Goal: Information Seeking & Learning: Learn about a topic

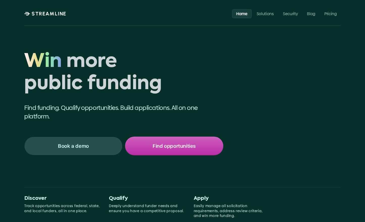
scroll to position [5, 0]
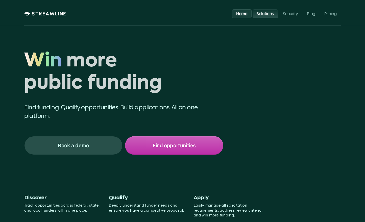
click at [267, 16] on p "Solutions" at bounding box center [265, 13] width 17 height 5
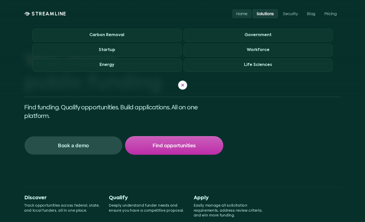
click at [183, 85] on icon at bounding box center [183, 85] width 4 height 4
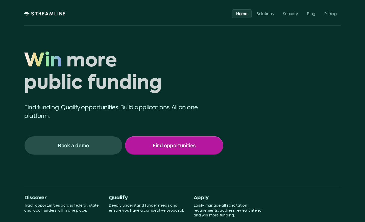
drag, startPoint x: 173, startPoint y: 138, endPoint x: 170, endPoint y: 142, distance: 5.3
click at [172, 143] on p "Find opportunities" at bounding box center [174, 145] width 43 height 7
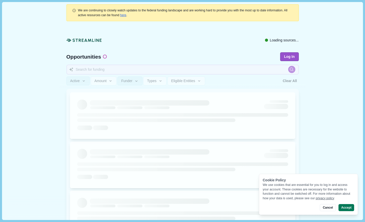
scroll to position [4, 0]
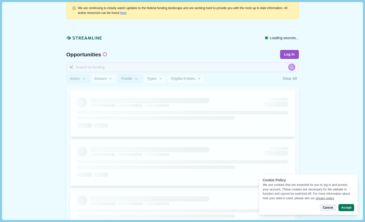
click at [325, 205] on button "Cancel" at bounding box center [328, 207] width 16 height 7
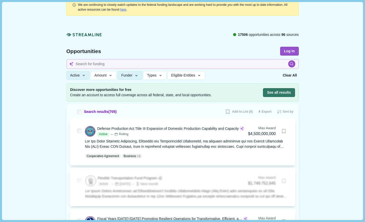
scroll to position [0, 0]
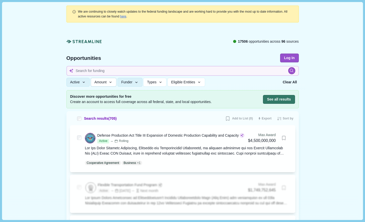
click at [111, 82] on icon "button" at bounding box center [110, 82] width 5 height 5
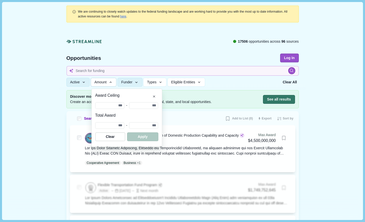
click at [112, 81] on icon "button" at bounding box center [110, 82] width 5 height 5
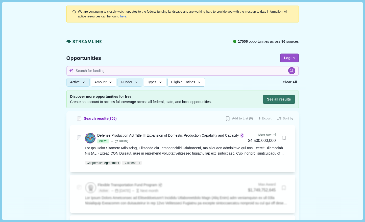
click at [187, 83] on span "Eligible Entities" at bounding box center [183, 82] width 24 height 4
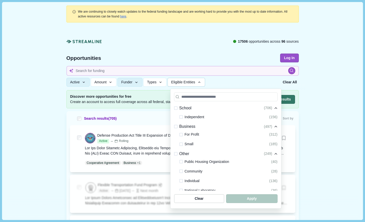
scroll to position [126, 0]
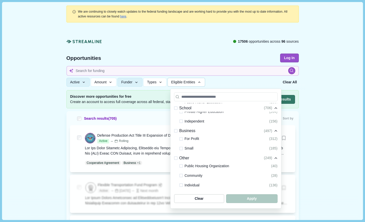
click at [176, 131] on span at bounding box center [176, 131] width 4 height 4
click at [243, 198] on span "button" at bounding box center [251, 199] width 49 height 8
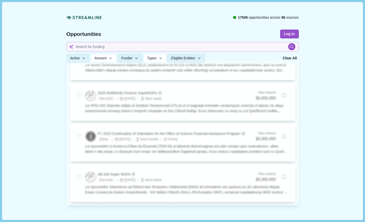
scroll to position [2042, 0]
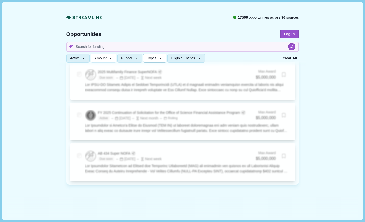
click at [163, 59] on icon "button" at bounding box center [160, 58] width 5 height 5
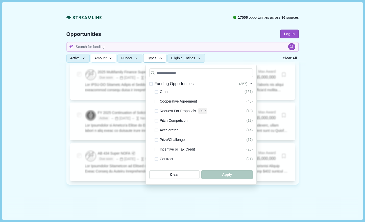
click at [157, 92] on span at bounding box center [157, 92] width 4 height 4
click at [155, 121] on span at bounding box center [157, 121] width 4 height 4
click at [157, 130] on span at bounding box center [157, 131] width 4 height 4
click at [157, 140] on span at bounding box center [157, 140] width 4 height 4
click at [158, 111] on div "Request For Proposals rfp" at bounding box center [181, 111] width 53 height 6
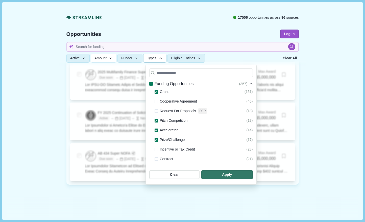
click at [157, 111] on span at bounding box center [157, 111] width 4 height 4
click at [218, 172] on span "button" at bounding box center [227, 175] width 49 height 8
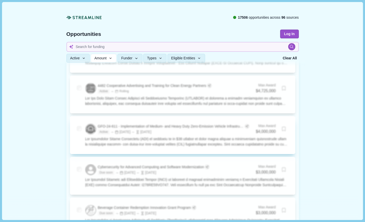
scroll to position [2024, 0]
